Goal: Task Accomplishment & Management: Use online tool/utility

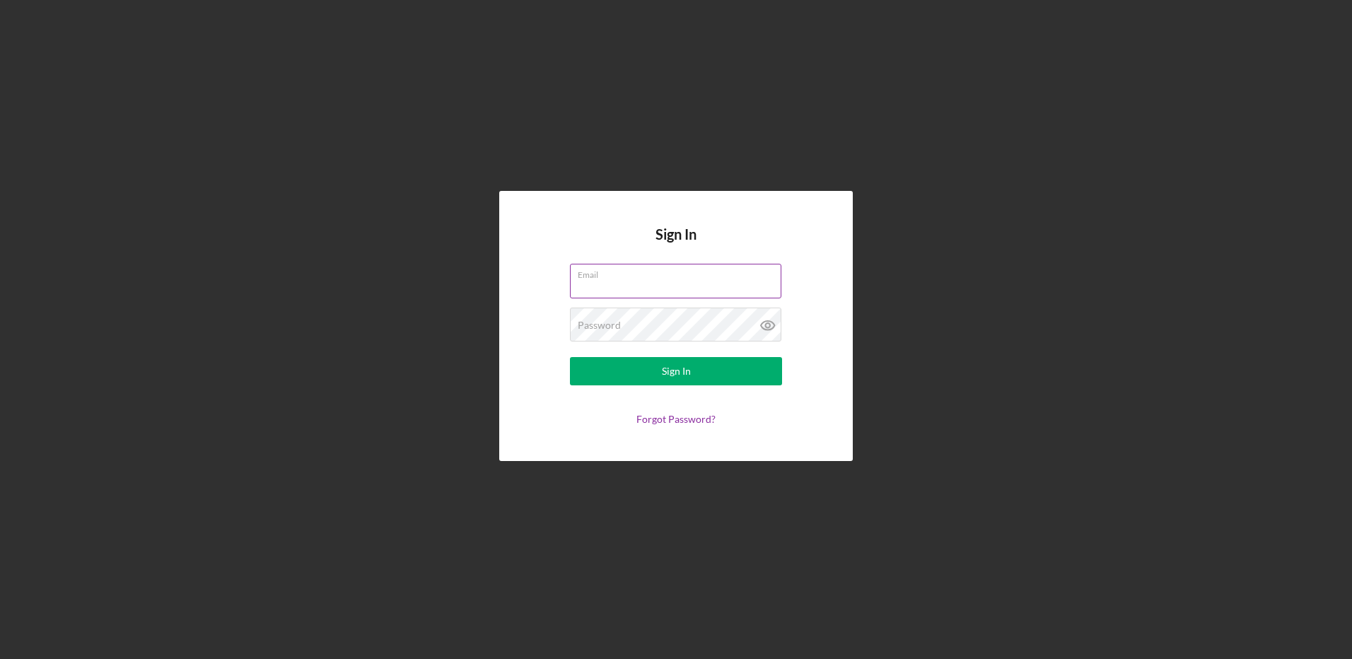
click at [618, 291] on input "Email" at bounding box center [675, 281] width 211 height 34
type input "[EMAIL_ADDRESS][DOMAIN_NAME]"
click at [570, 357] on button "Sign In" at bounding box center [676, 371] width 212 height 28
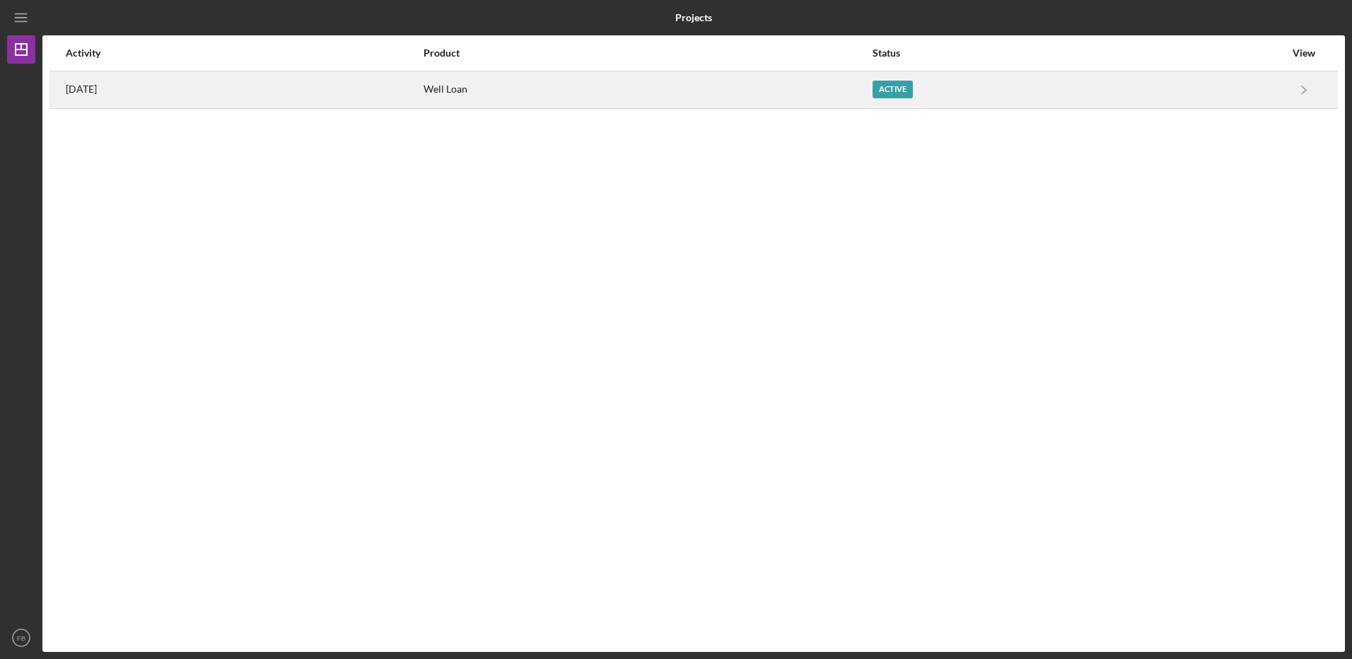
click at [97, 88] on time "[DATE]" at bounding box center [81, 88] width 31 height 11
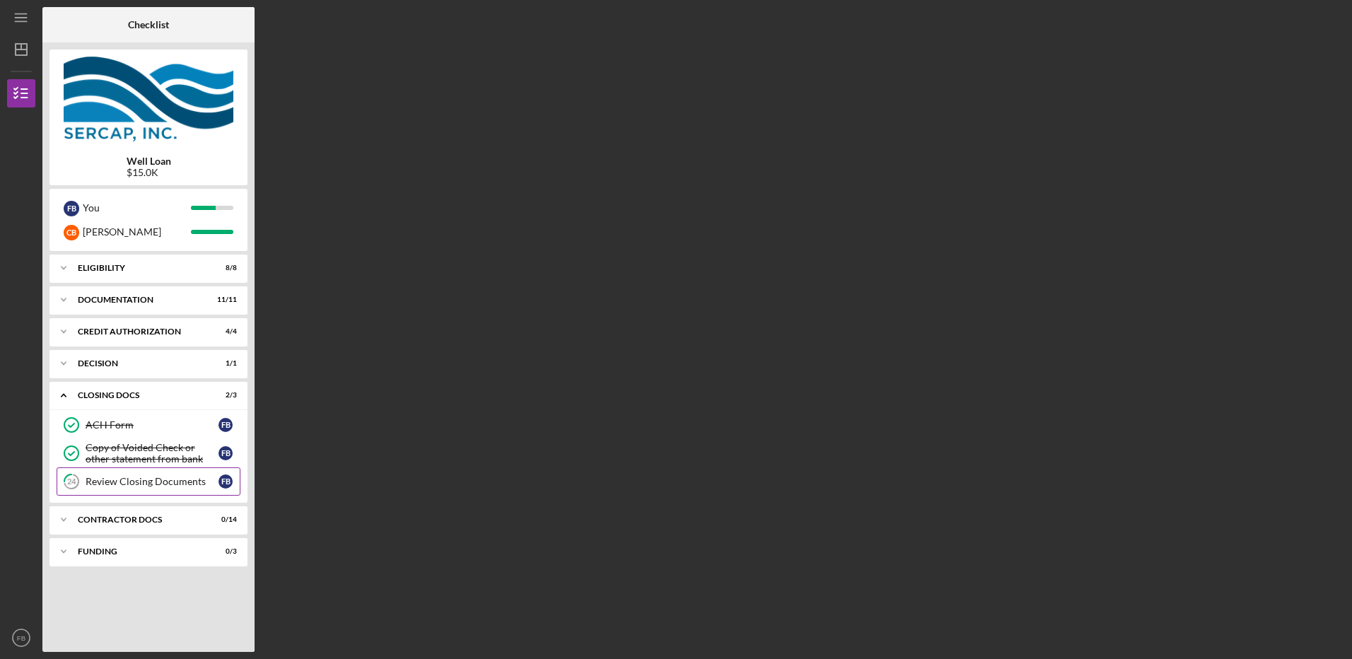
click at [114, 480] on div "Review Closing Documents" at bounding box center [152, 481] width 133 height 11
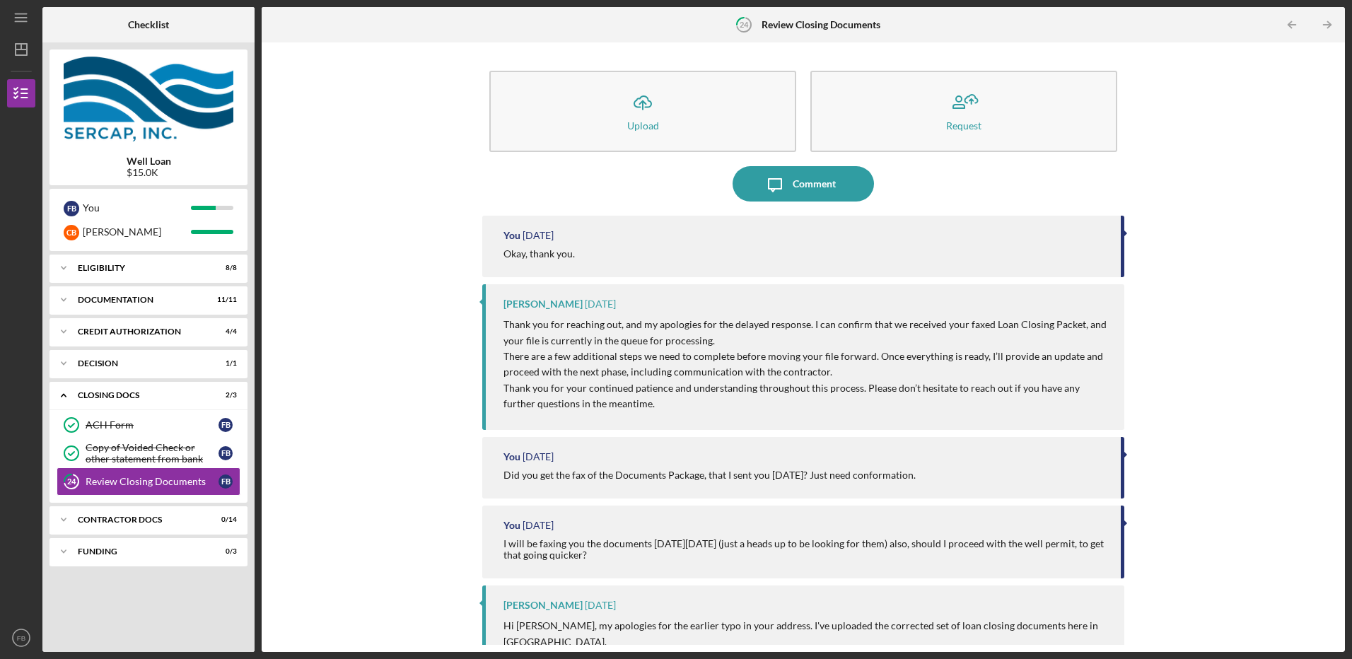
click at [583, 249] on div "Okay, thank you." at bounding box center [804, 253] width 602 height 11
click at [545, 238] on time "[DATE]" at bounding box center [538, 235] width 31 height 11
click at [1124, 233] on div at bounding box center [1126, 233] width 4 height 7
click at [20, 635] on text "FB" at bounding box center [21, 638] width 8 height 8
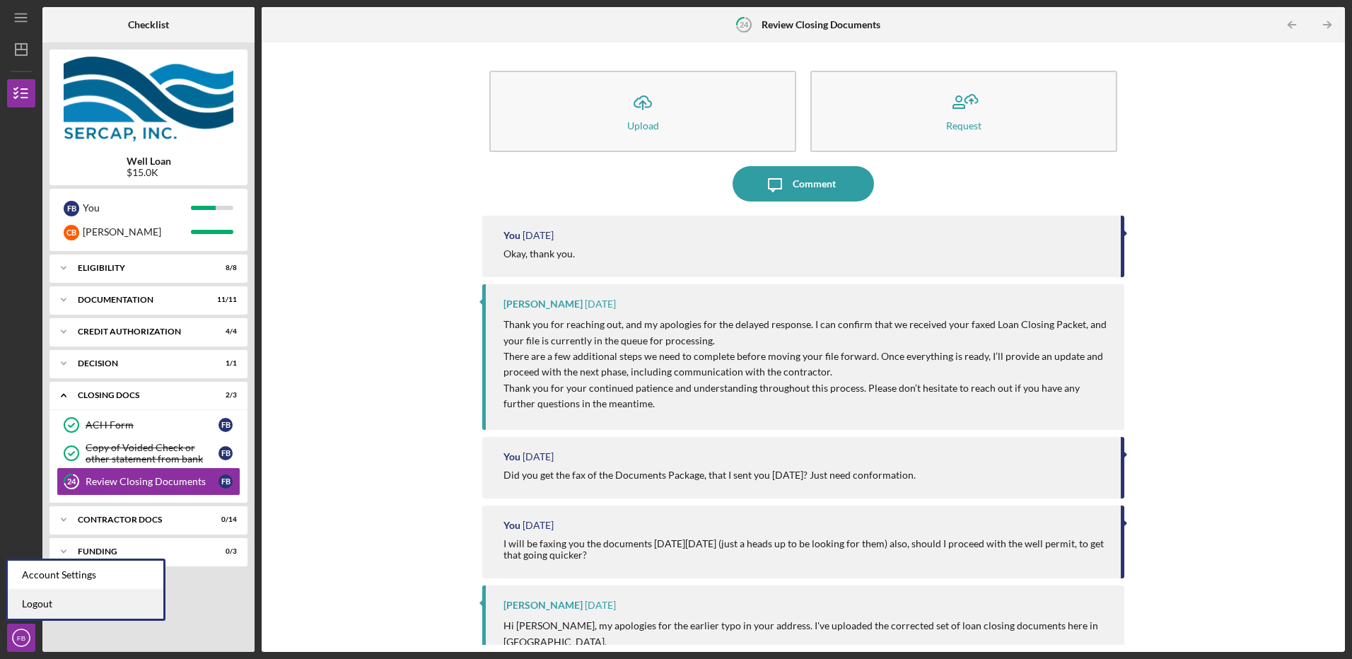
click at [37, 610] on link "Logout" at bounding box center [86, 604] width 156 height 29
